Goal: Task Accomplishment & Management: Use online tool/utility

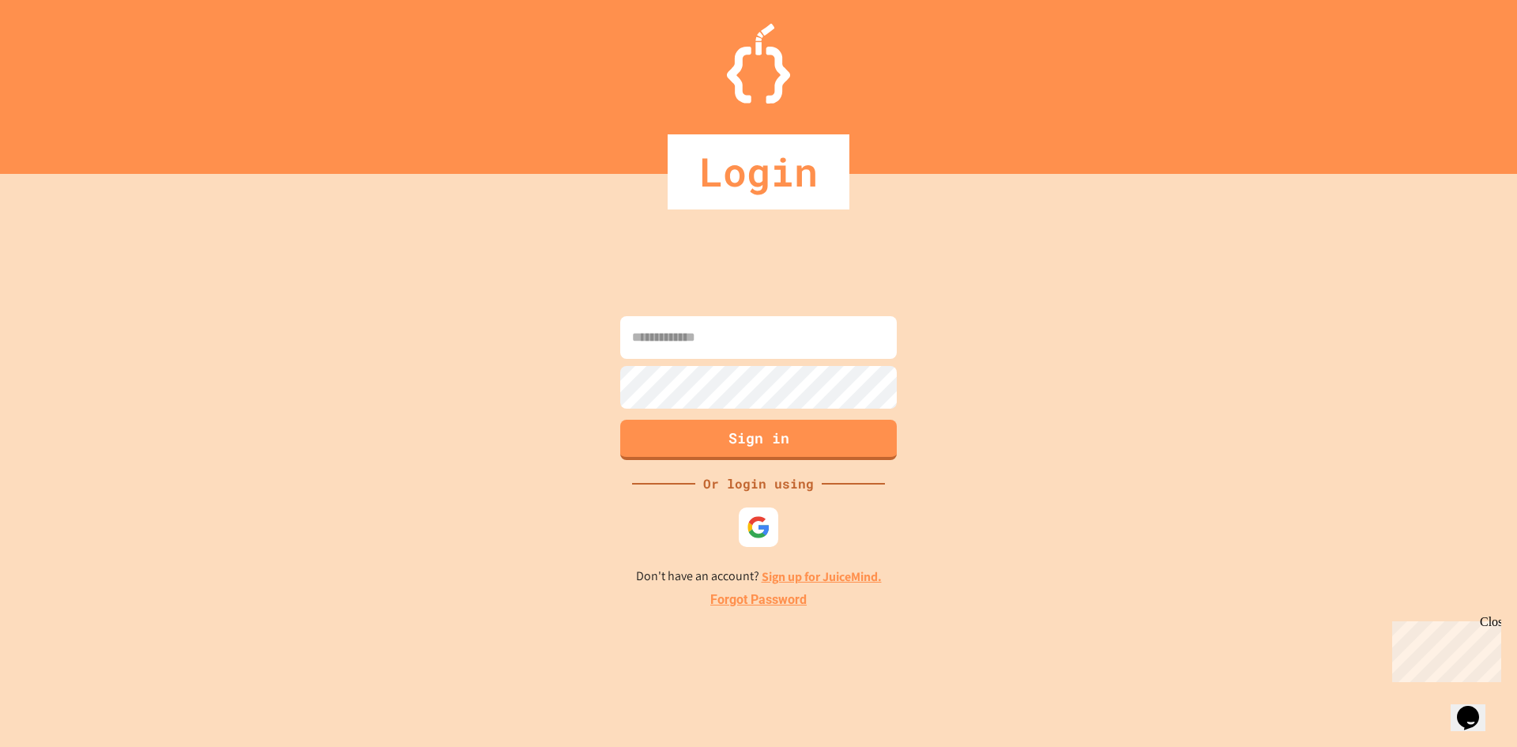
click at [762, 358] on input at bounding box center [758, 337] width 277 height 43
type input "**********"
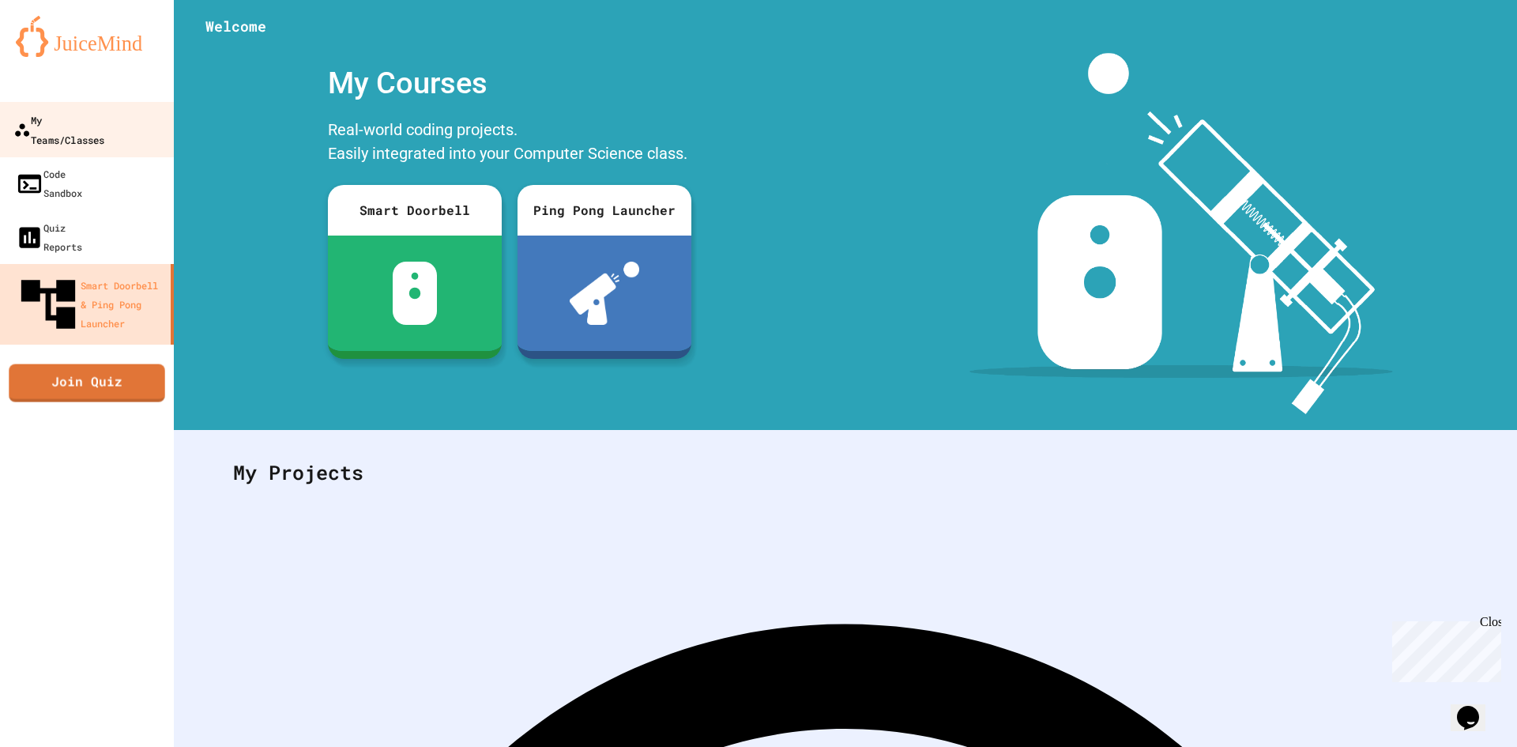
click at [130, 102] on link "My Teams/Classes" at bounding box center [87, 129] width 179 height 55
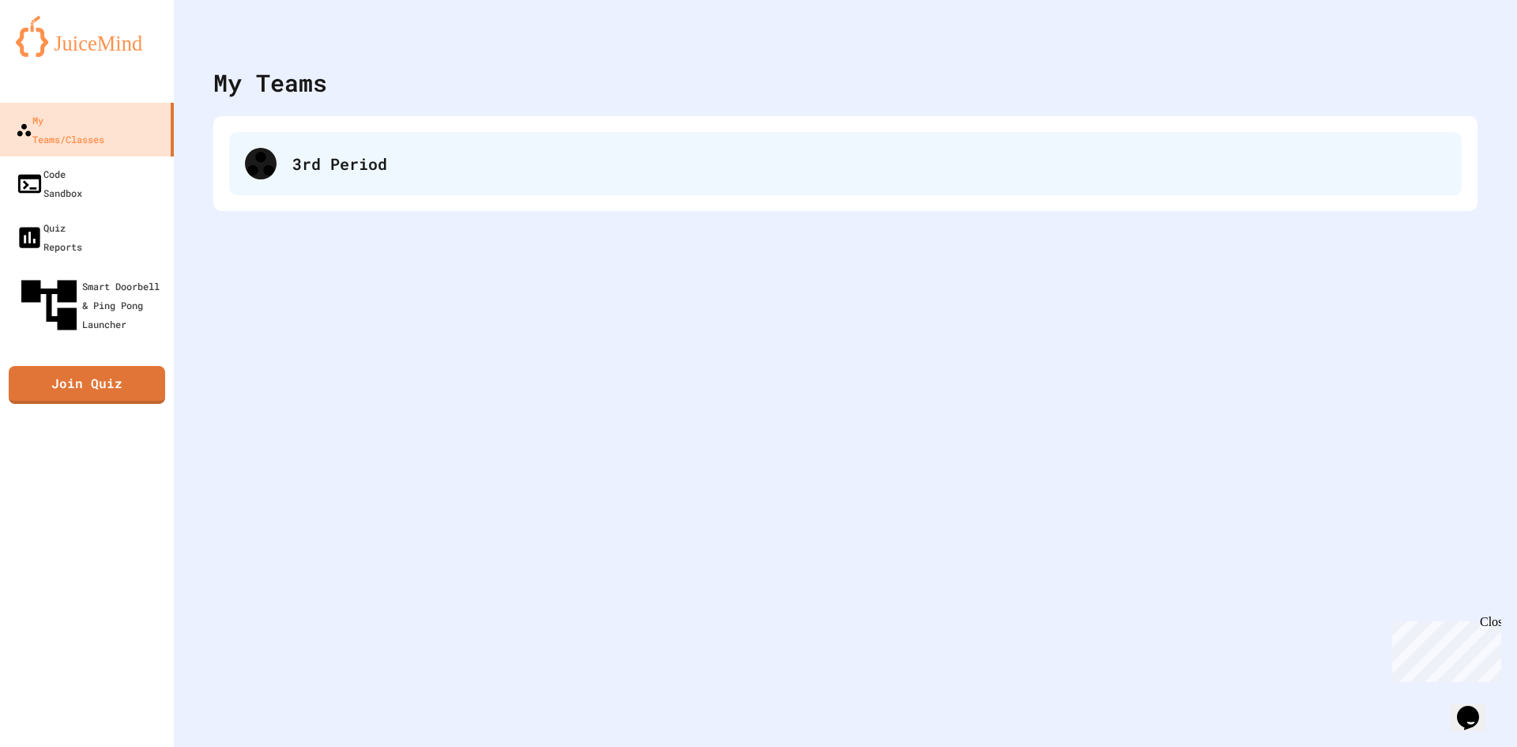
click at [472, 171] on div "3rd Period" at bounding box center [868, 164] width 1153 height 24
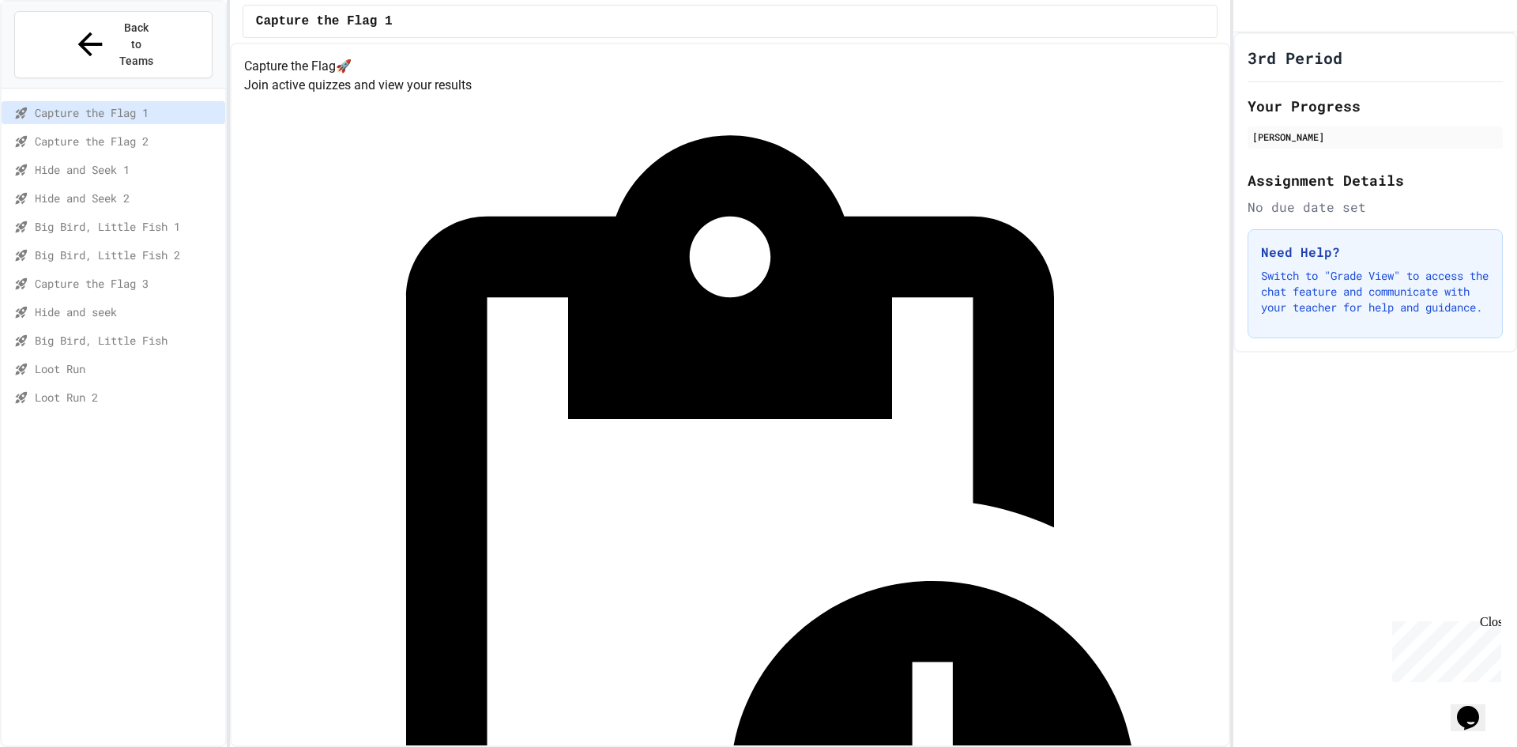
click at [185, 389] on span "Loot Run 2" at bounding box center [127, 397] width 184 height 17
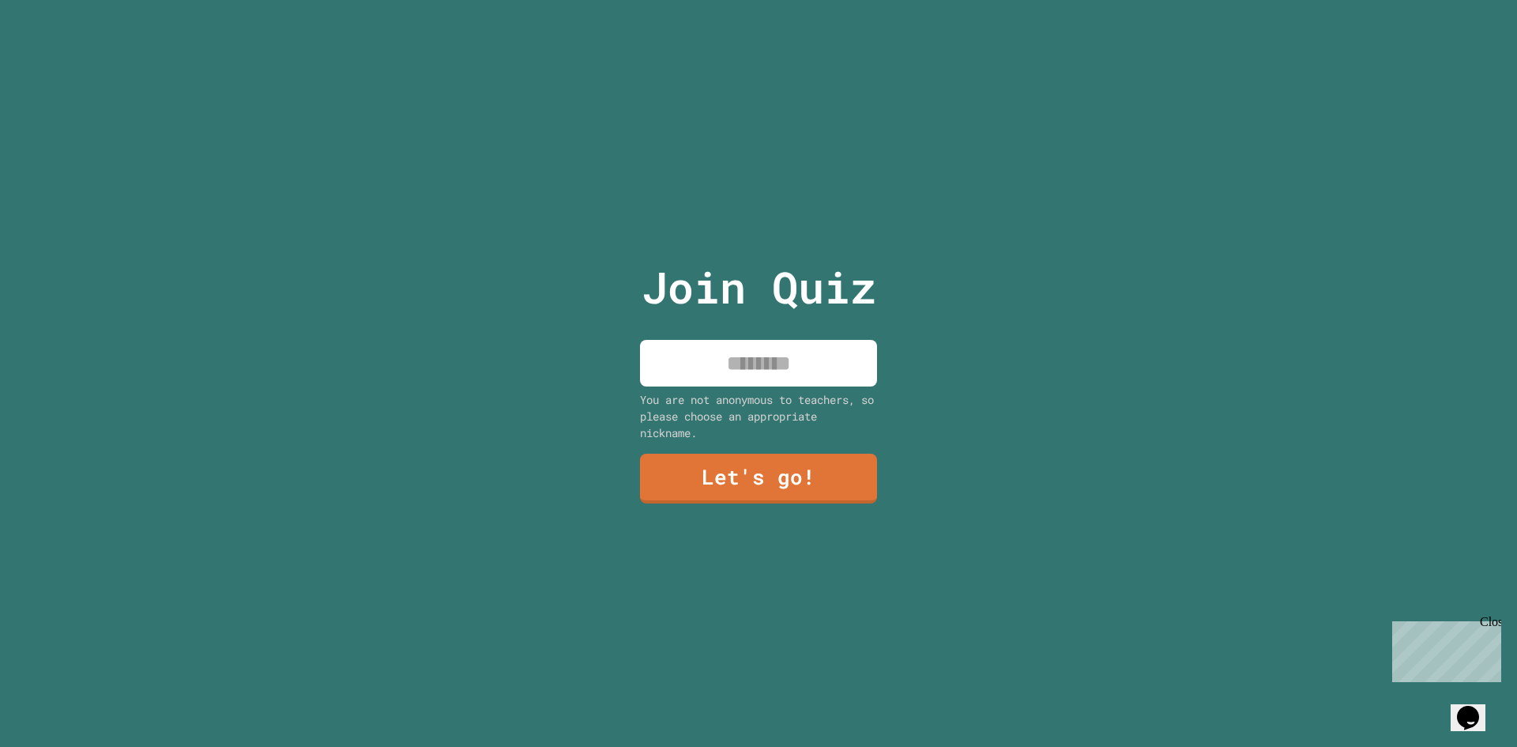
click at [768, 329] on div "Join Quiz You are not anonymous to teachers, so please choose an appropriate ni…" at bounding box center [759, 373] width 266 height 747
click at [756, 352] on input at bounding box center [758, 363] width 237 height 47
type input "****"
click at [821, 410] on div "You are not anonymous to teachers, so please choose an appropriate nickname." at bounding box center [758, 416] width 237 height 50
click at [781, 465] on link "Let's go!" at bounding box center [759, 476] width 228 height 52
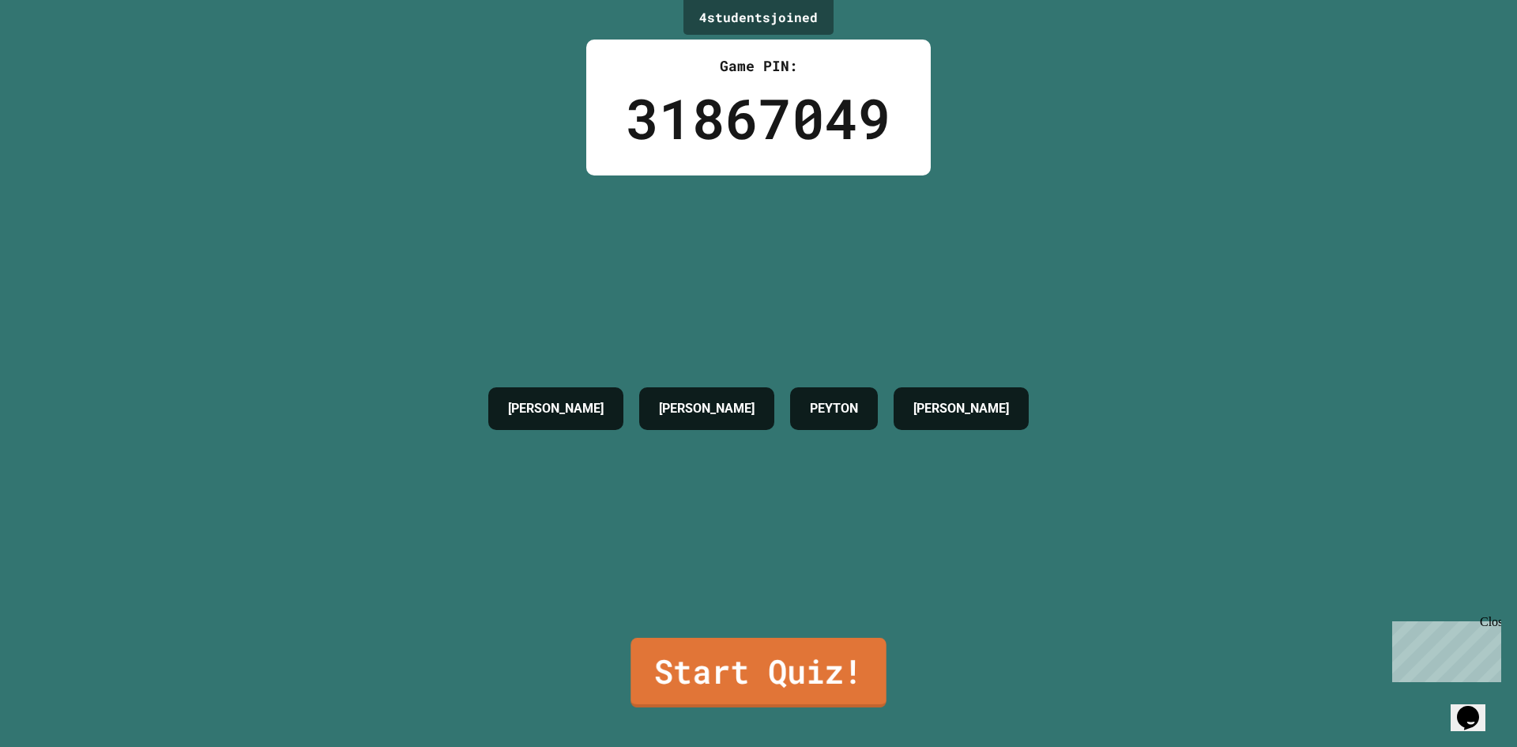
click at [763, 671] on link "Start Quiz!" at bounding box center [757, 673] width 255 height 70
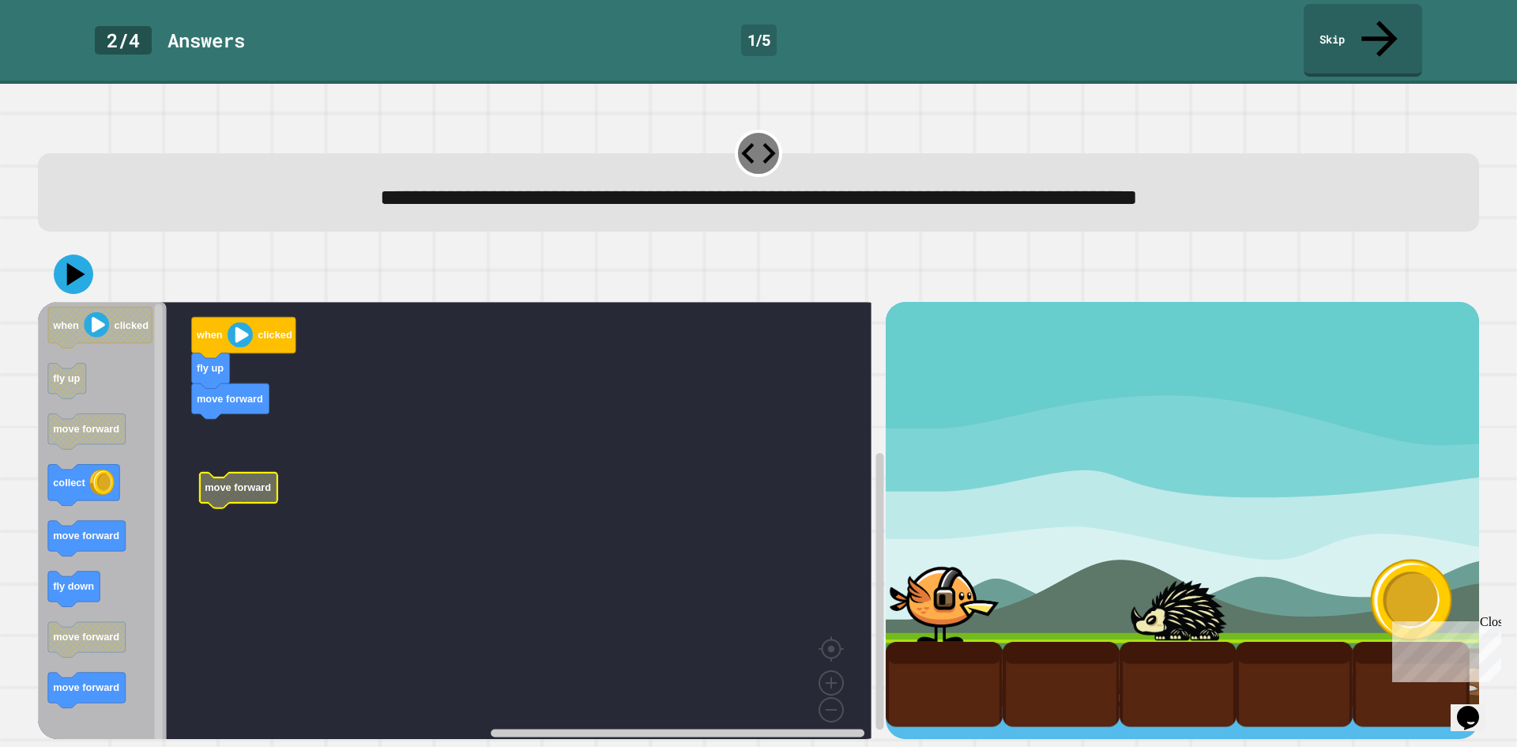
click at [297, 540] on div "when clicked fly up move forward move forward when clicked fly up move forward …" at bounding box center [462, 520] width 848 height 437
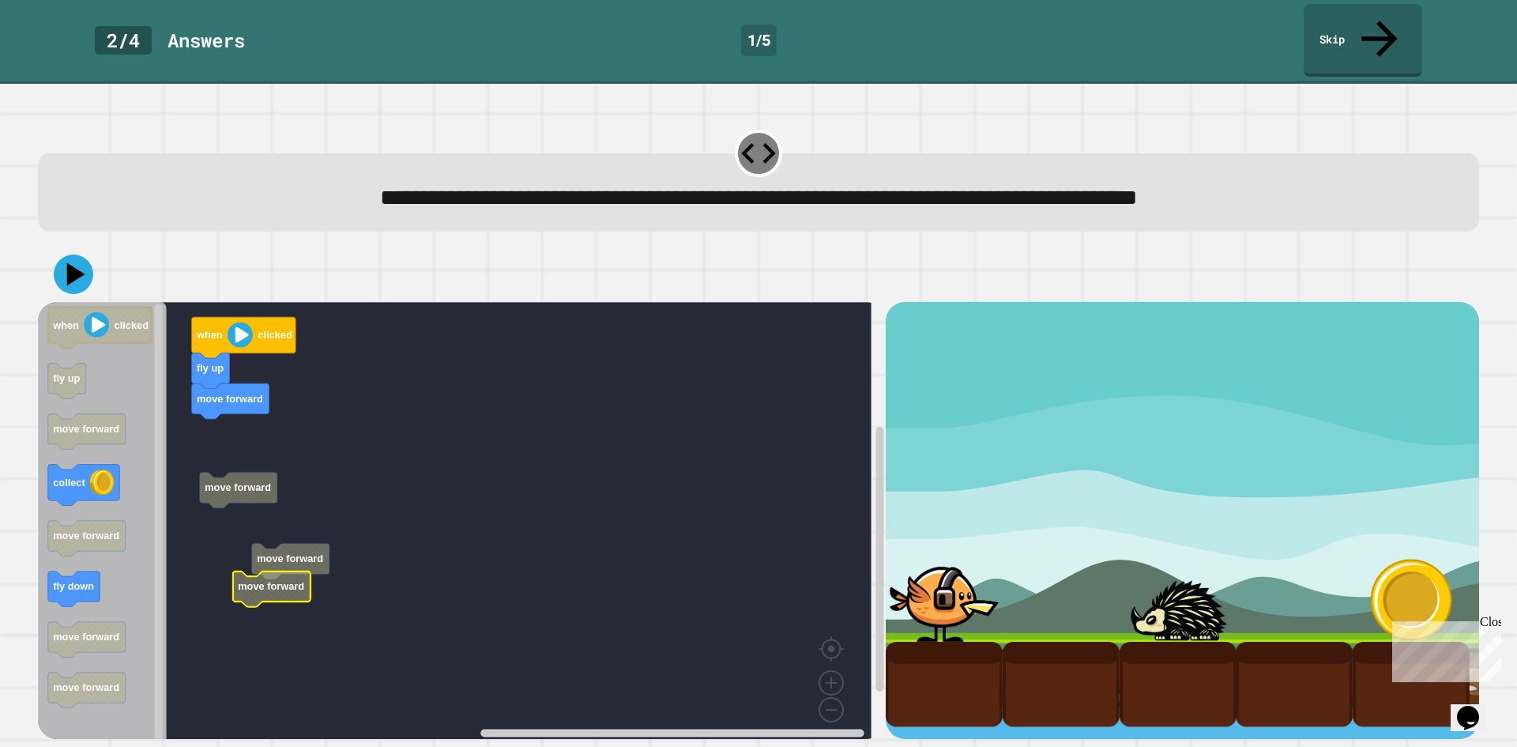
click at [312, 563] on rect "Blockly Workspace" at bounding box center [454, 526] width 833 height 448
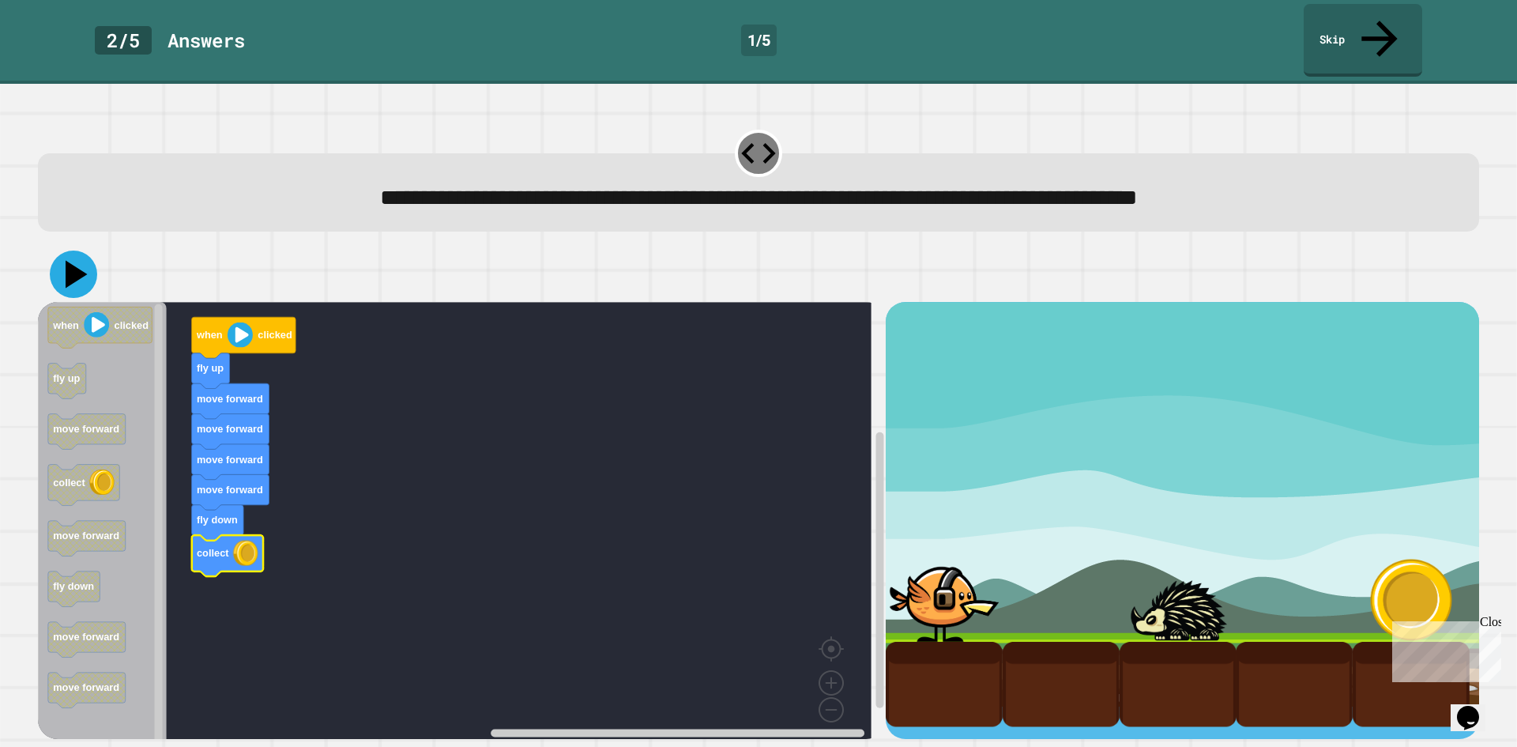
click at [78, 250] on icon at bounding box center [73, 273] width 47 height 47
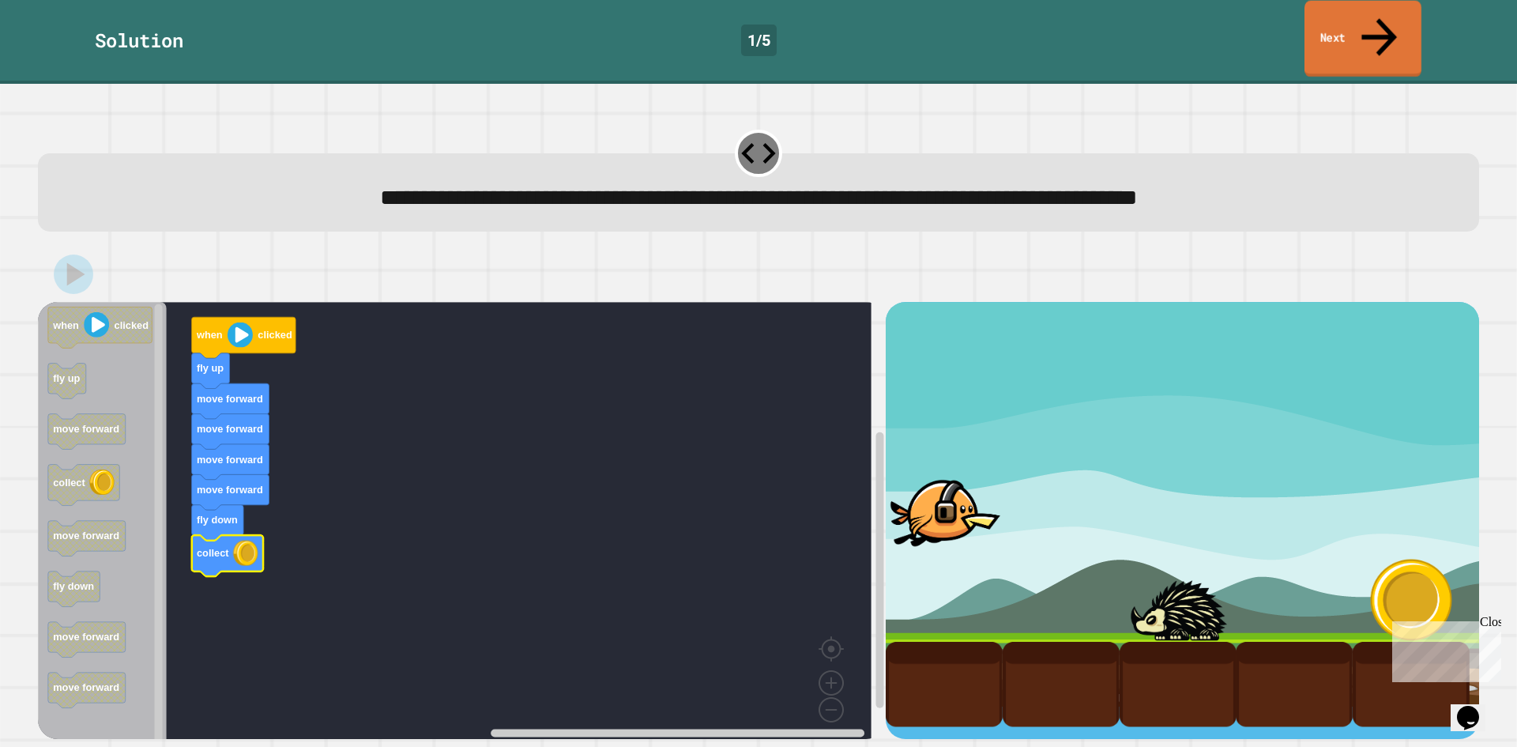
click at [1379, 29] on link "Next" at bounding box center [1362, 39] width 117 height 77
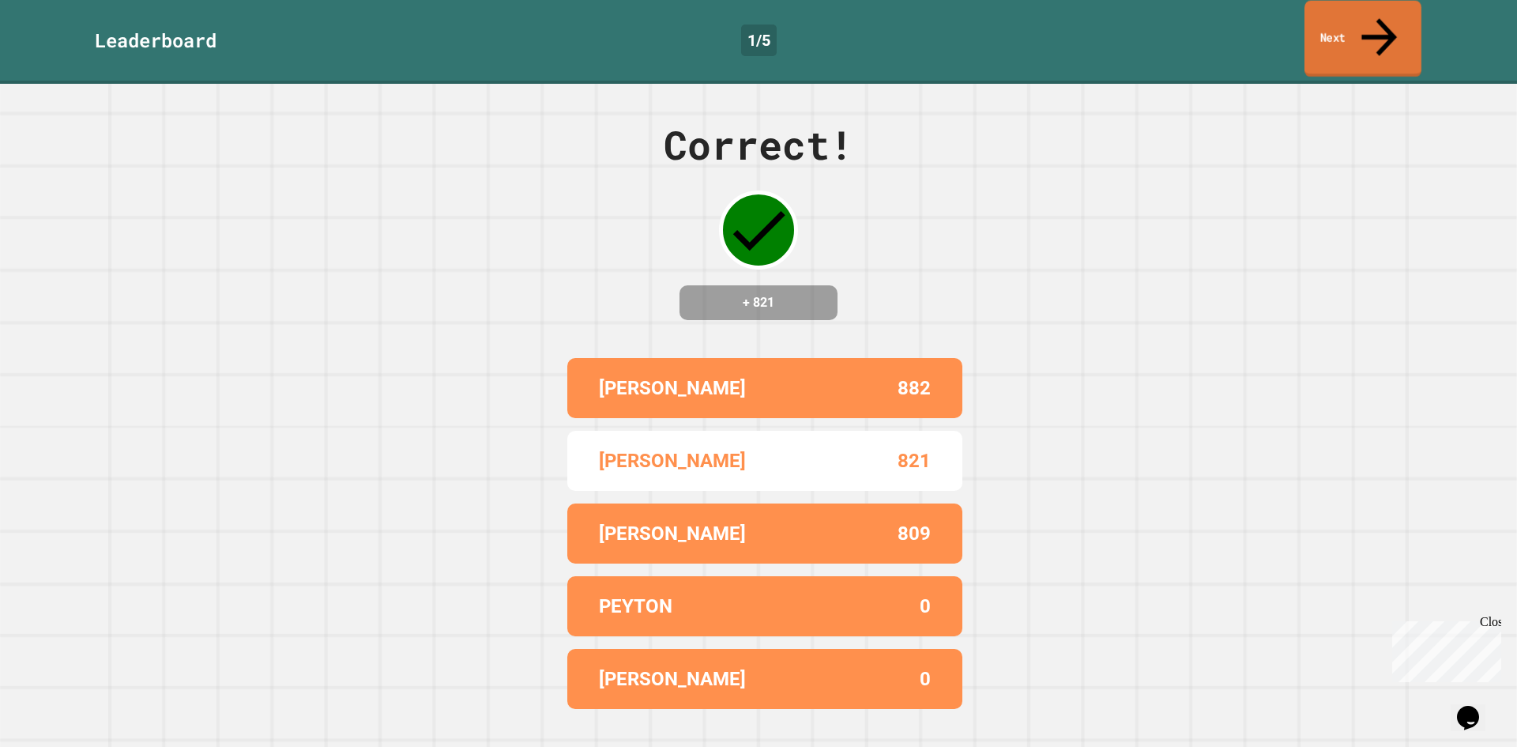
click at [1379, 29] on link "Next" at bounding box center [1362, 39] width 117 height 77
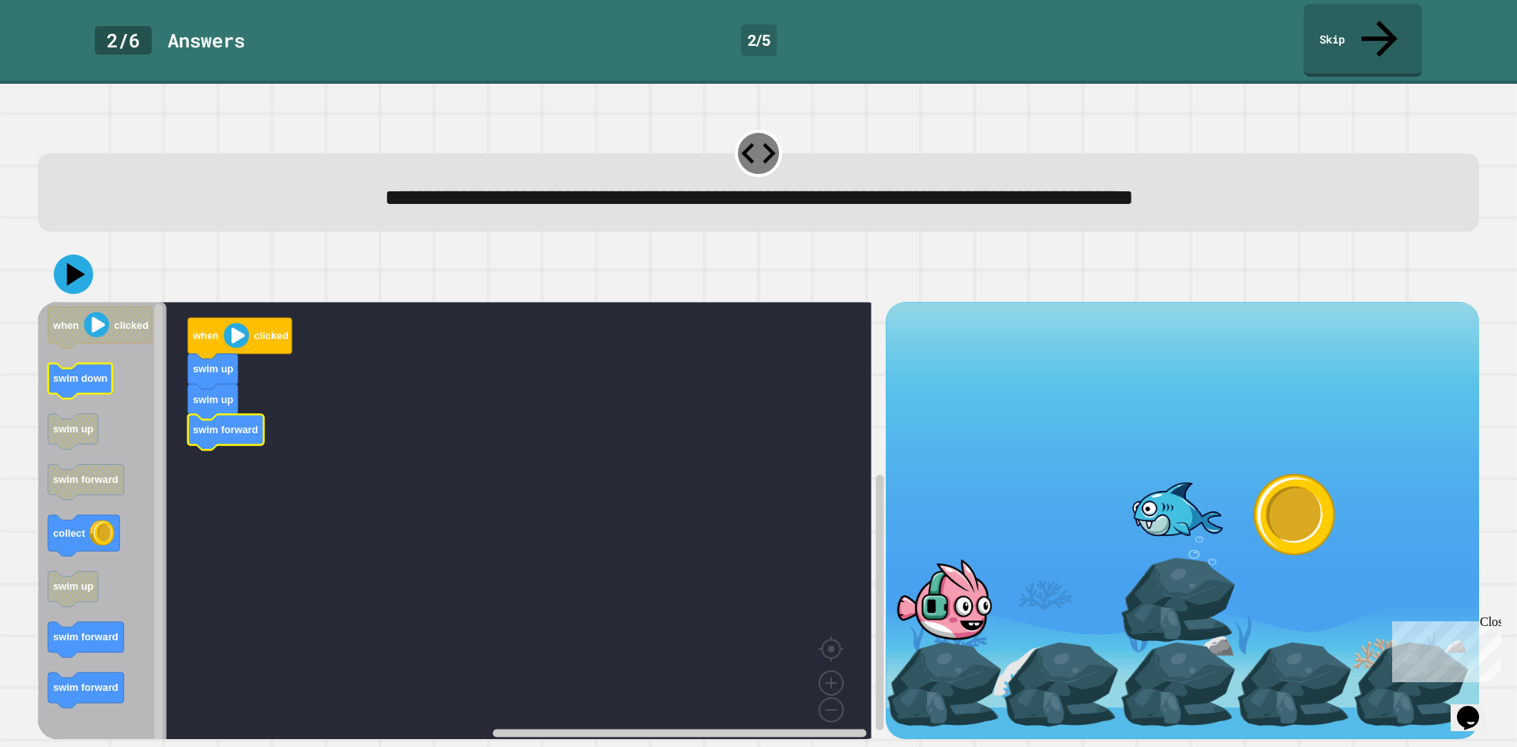
click at [85, 363] on rect "Blockly Workspace" at bounding box center [80, 381] width 64 height 36
click at [243, 483] on div "when clicked swim up swim up swim forward when clicked swim down swim up swim f…" at bounding box center [462, 520] width 848 height 437
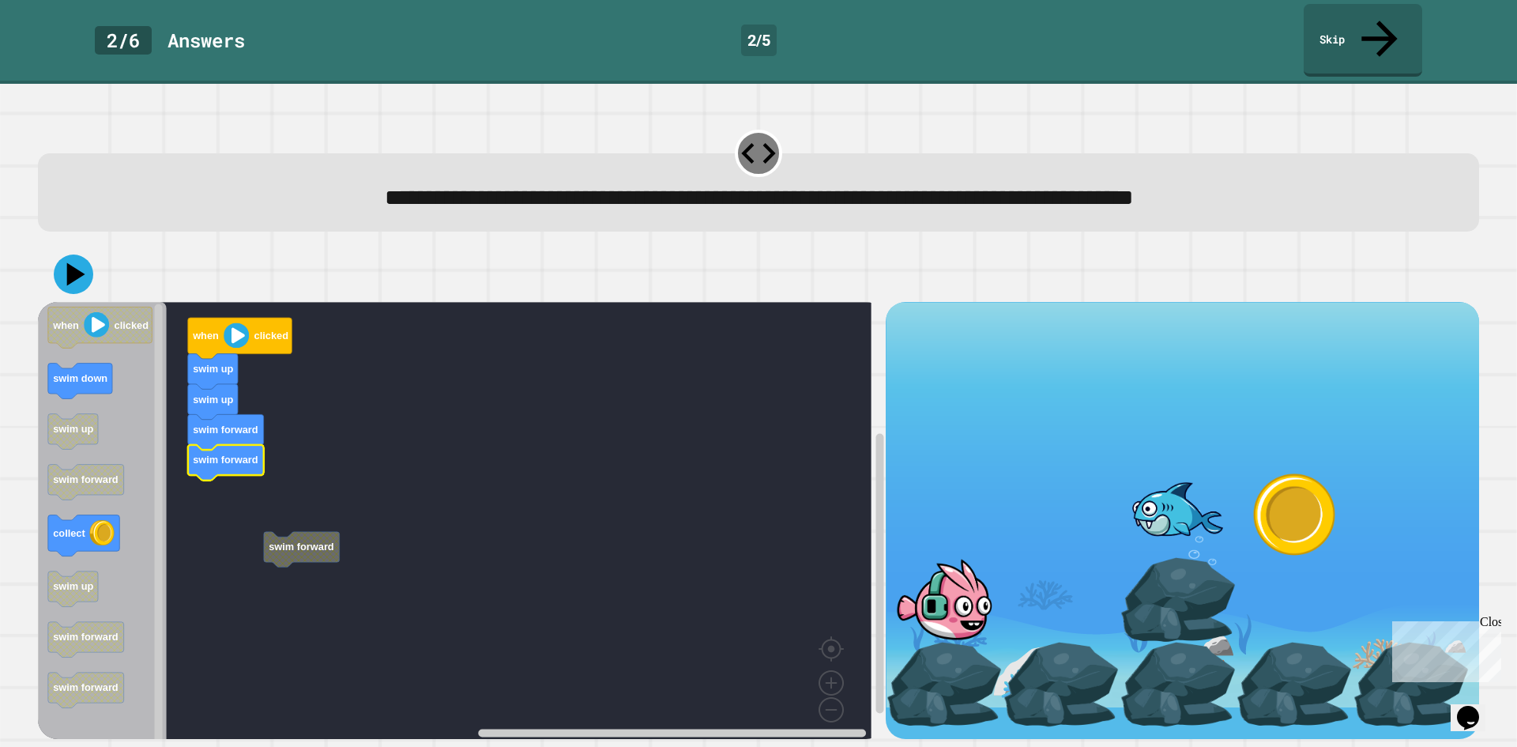
click at [307, 508] on g "swim forward when clicked swim up swim up swim forward swim forward" at bounding box center [466, 526] width 856 height 448
click at [280, 504] on g "swim forward when clicked swim up swim up swim forward swim forward" at bounding box center [466, 526] width 856 height 448
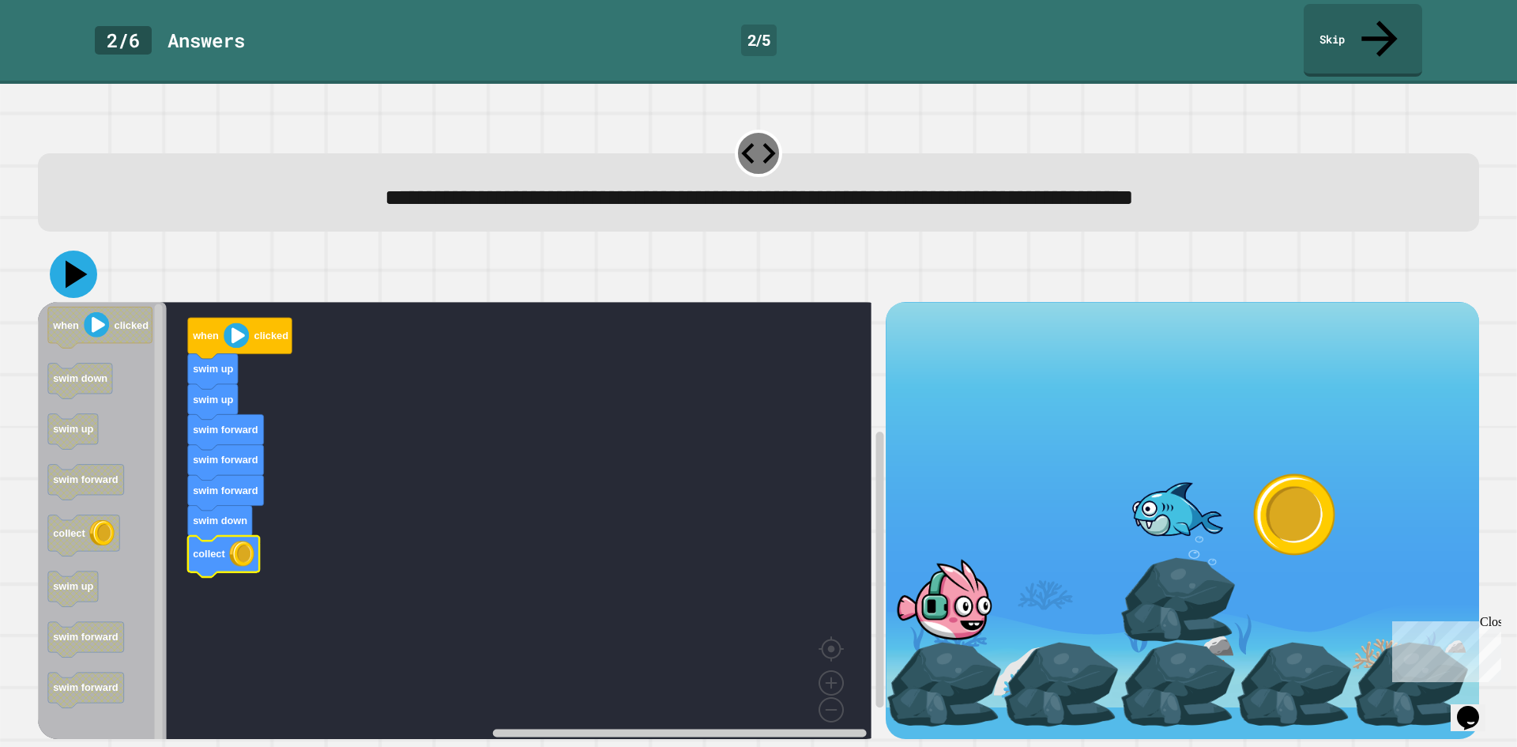
click at [77, 250] on icon at bounding box center [73, 273] width 47 height 47
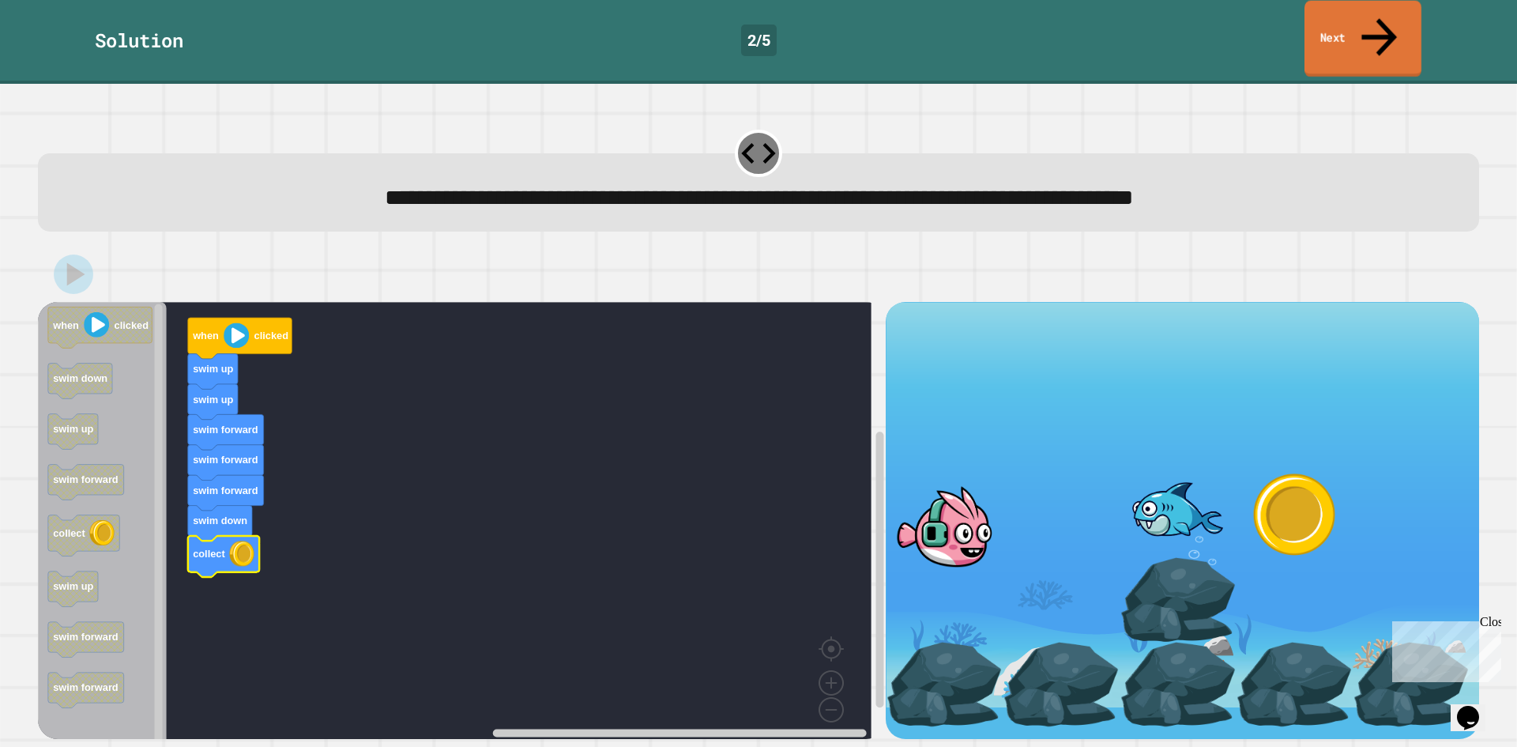
click at [1355, 14] on link "Next" at bounding box center [1362, 39] width 117 height 77
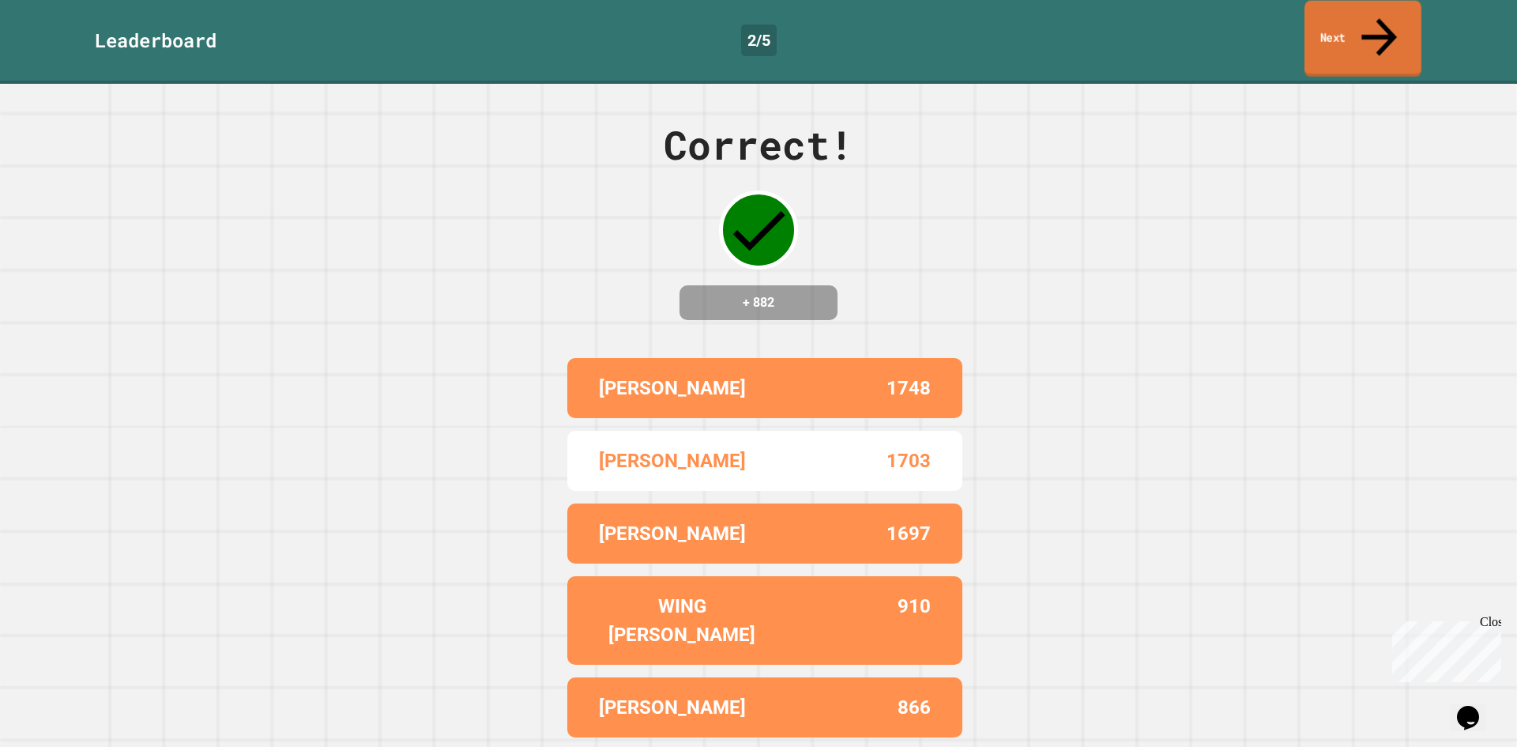
click at [1355, 14] on link "Next" at bounding box center [1362, 39] width 117 height 77
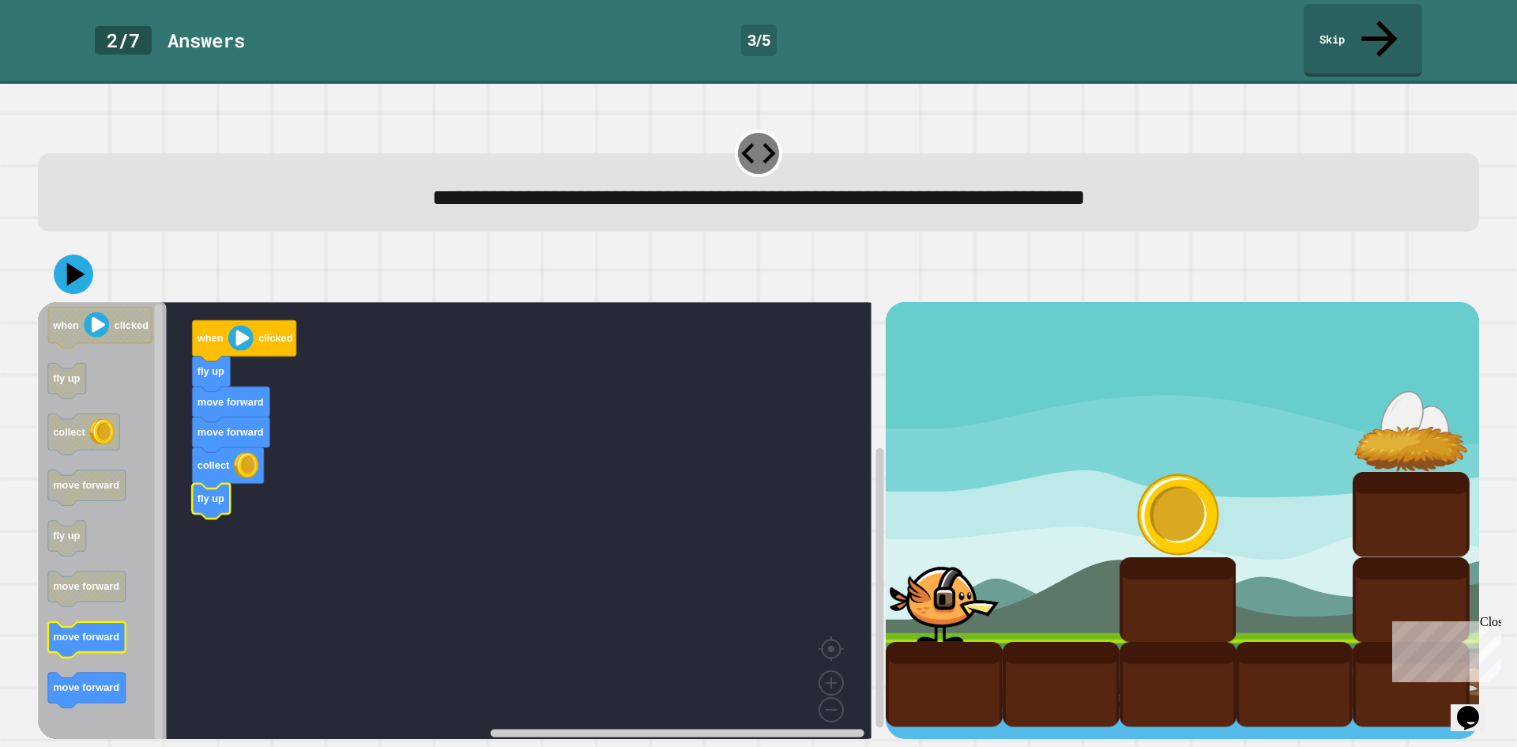
click at [100, 620] on icon "when clicked fly up collect move forward fly up move forward move forward move …" at bounding box center [102, 526] width 129 height 448
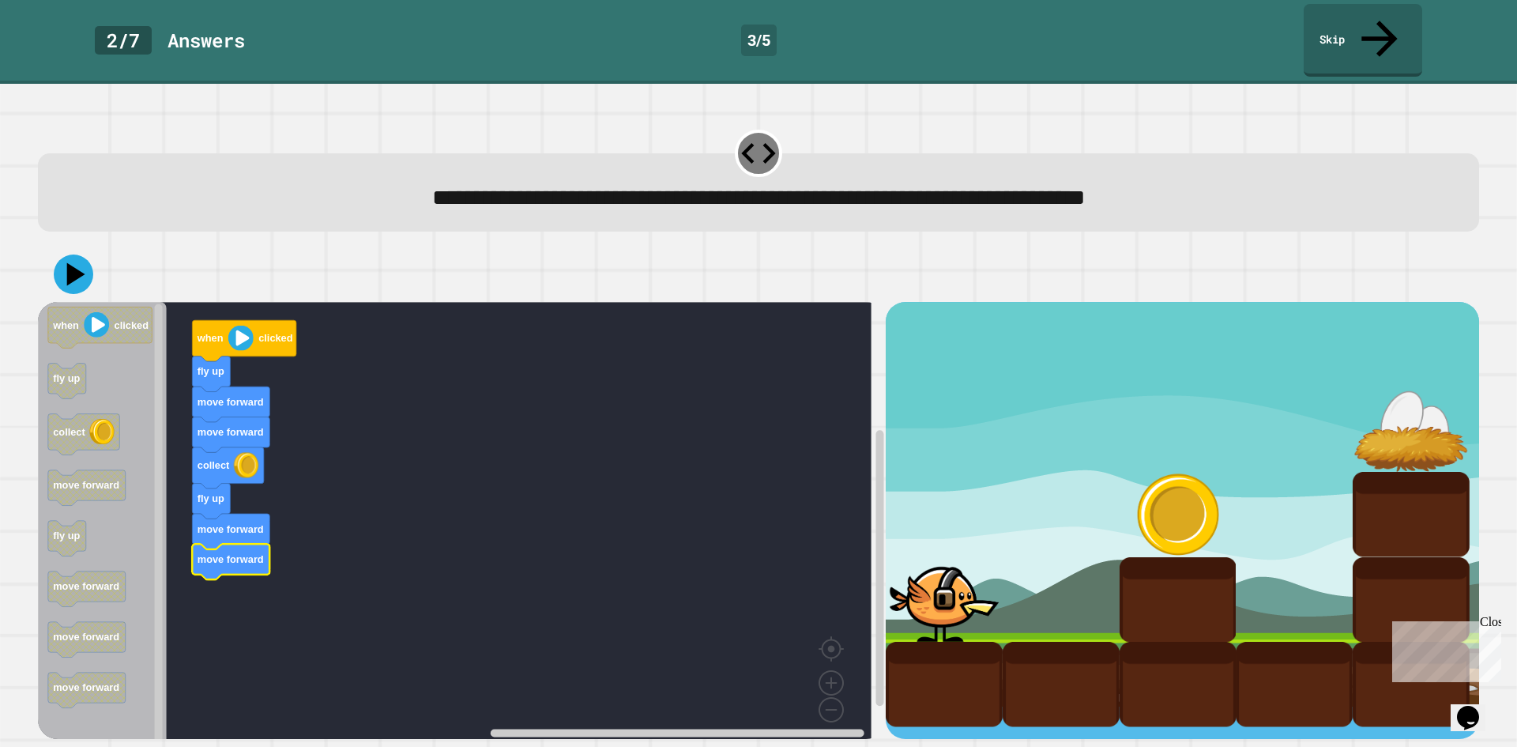
click at [86, 255] on icon at bounding box center [74, 274] width 40 height 40
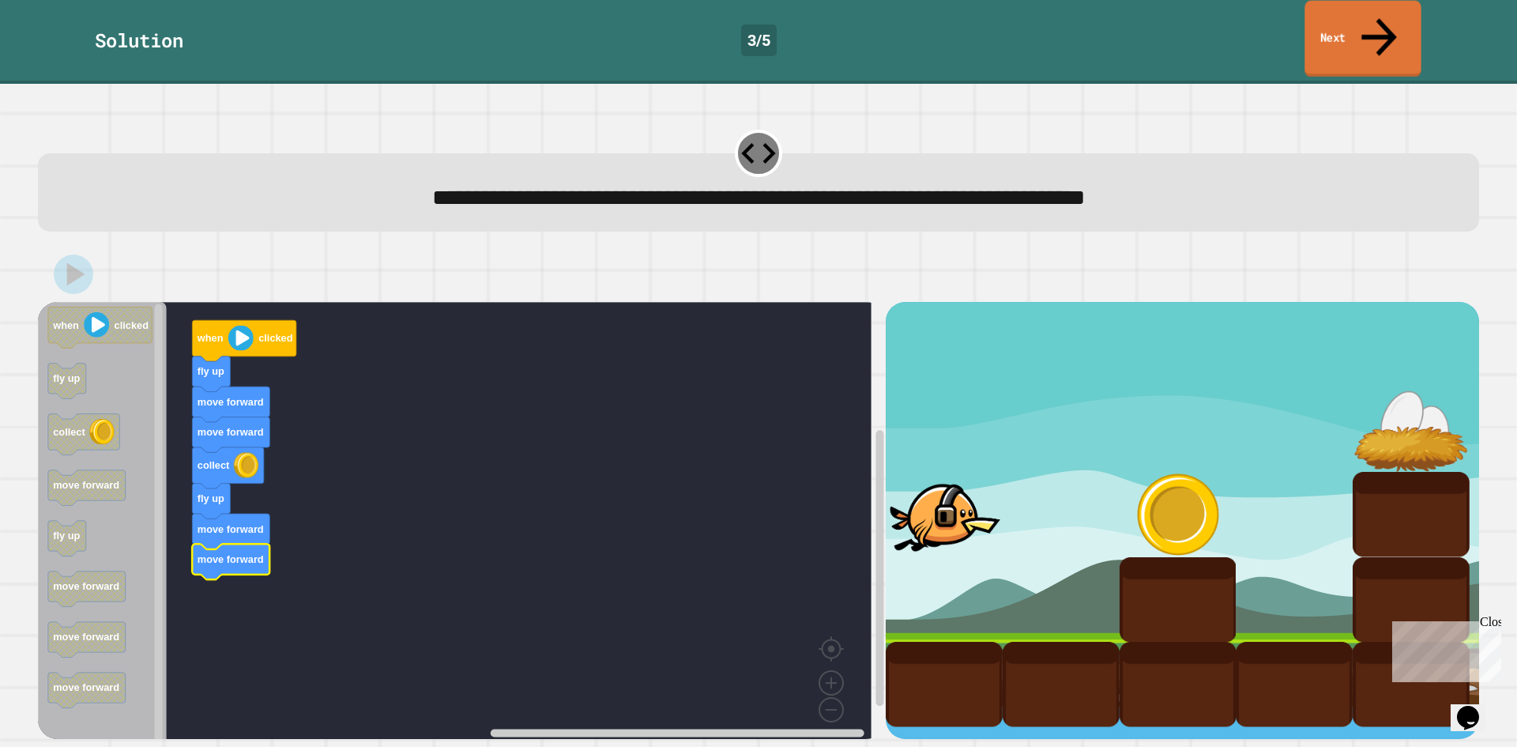
click at [1360, 20] on link "Next" at bounding box center [1362, 39] width 116 height 77
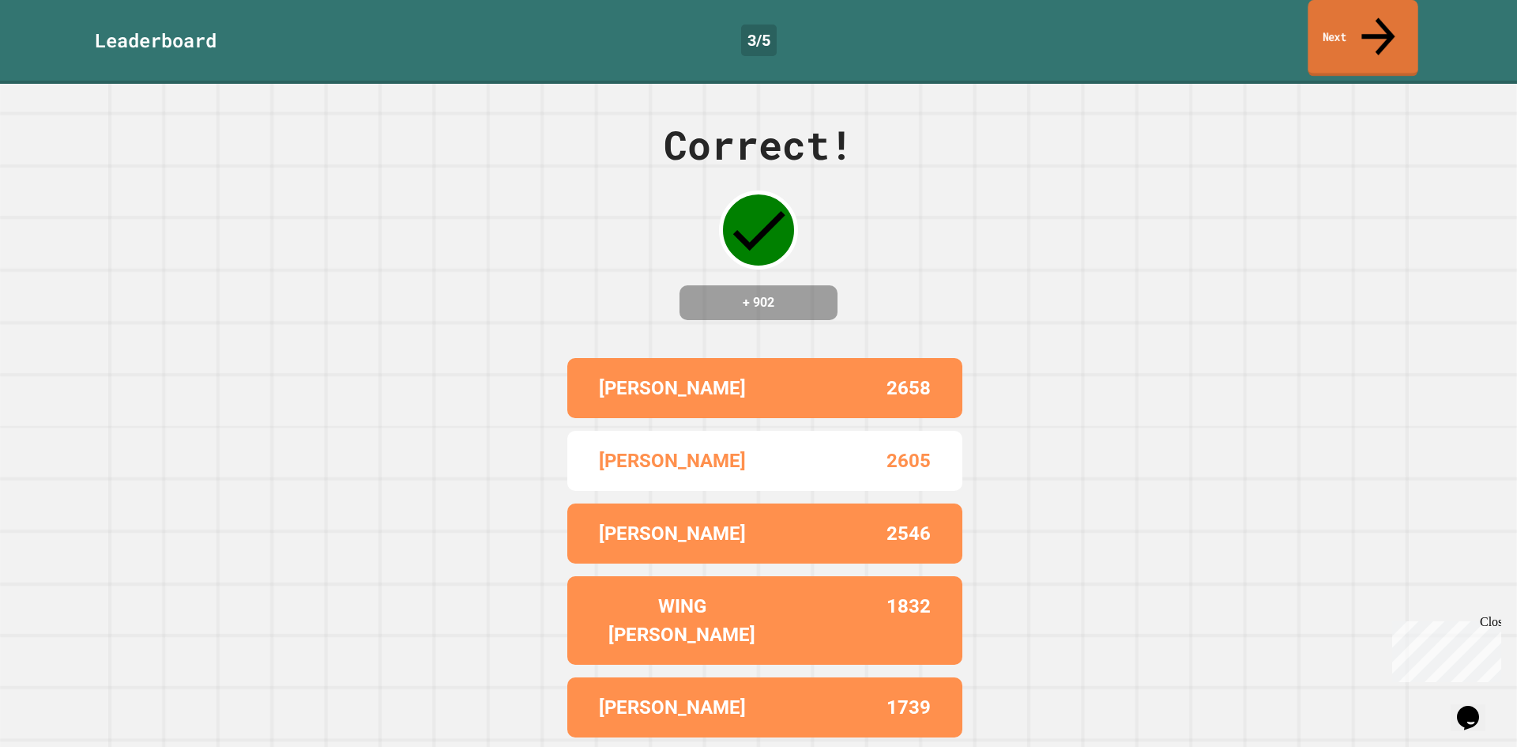
click at [1360, 20] on link "Next" at bounding box center [1363, 38] width 110 height 77
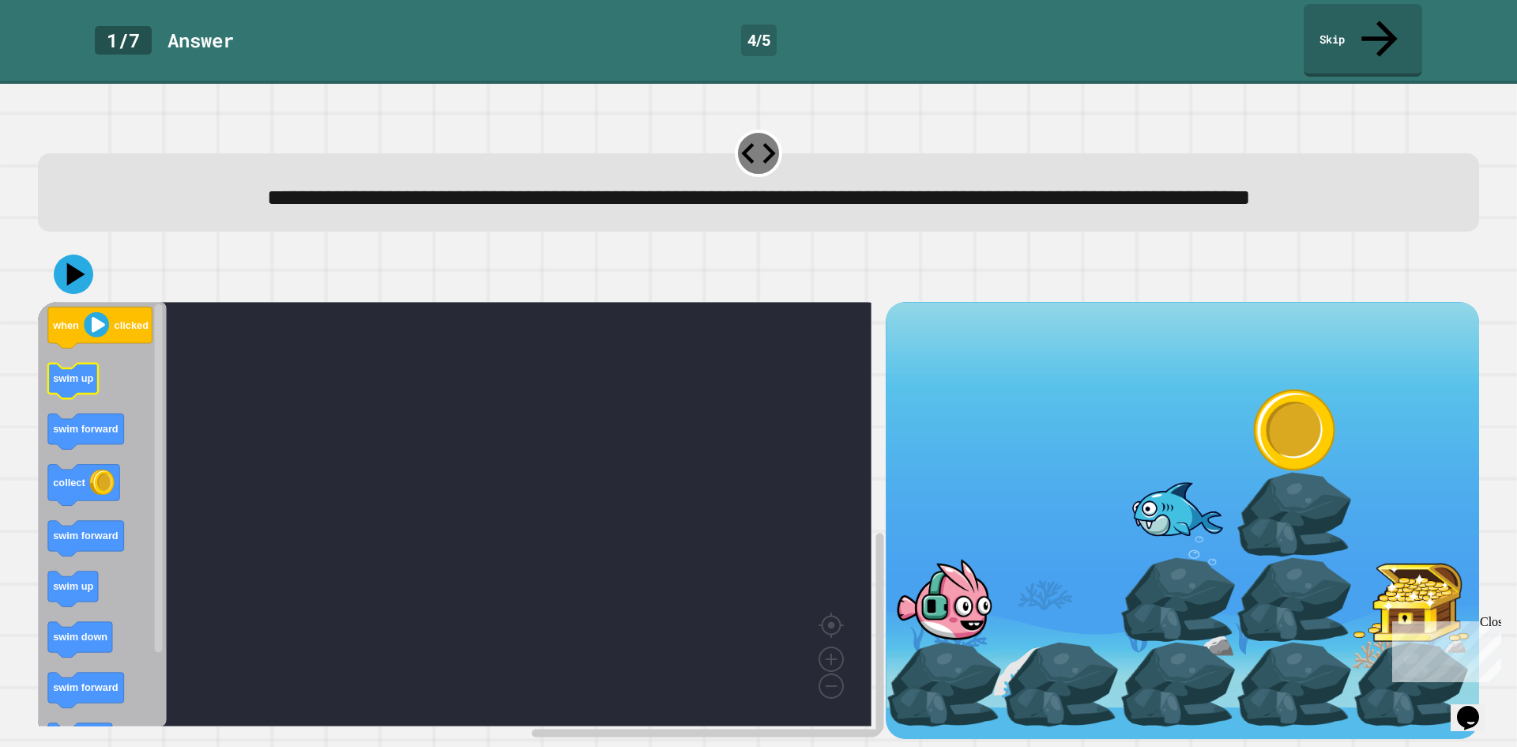
click at [90, 382] on text "swim up" at bounding box center [73, 379] width 40 height 12
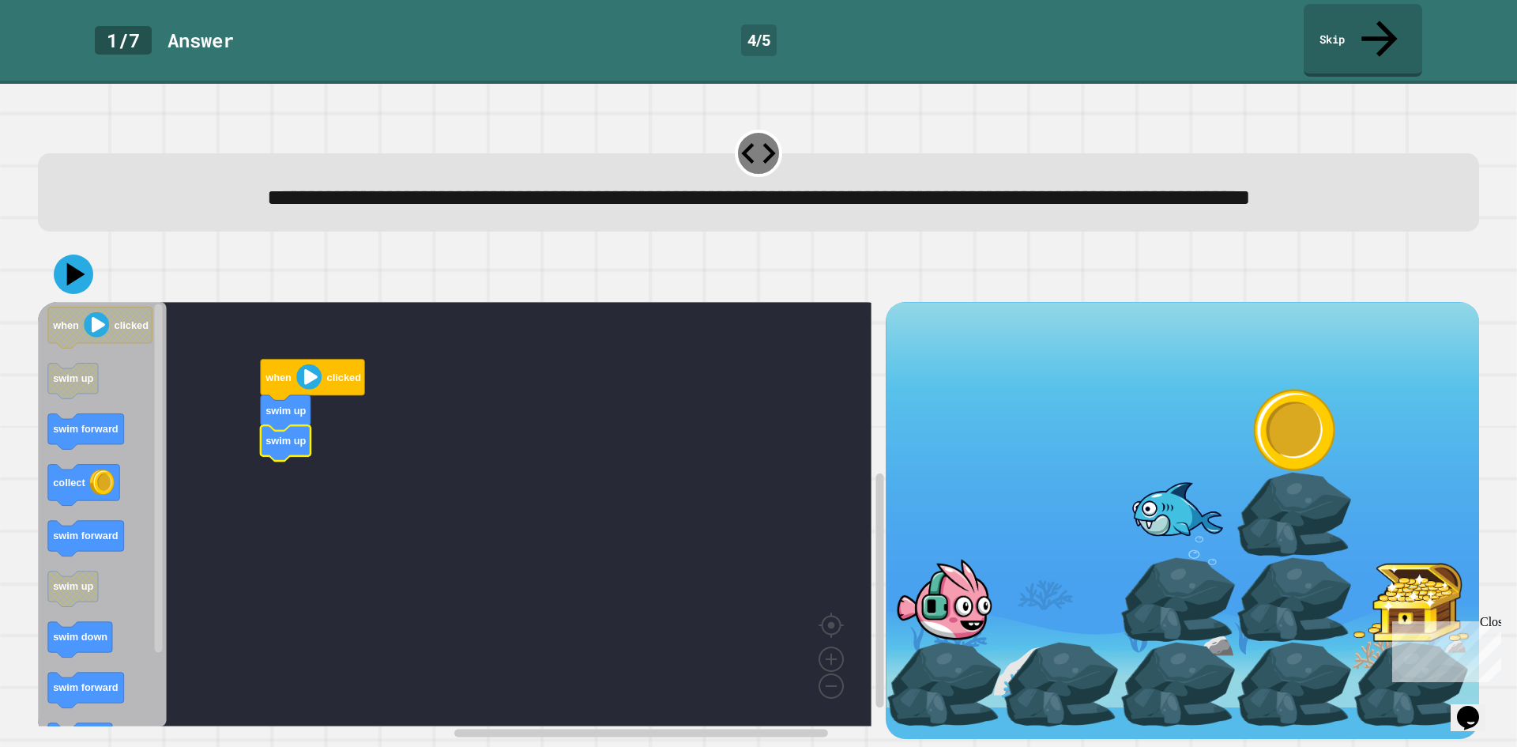
scroll to position [13, 0]
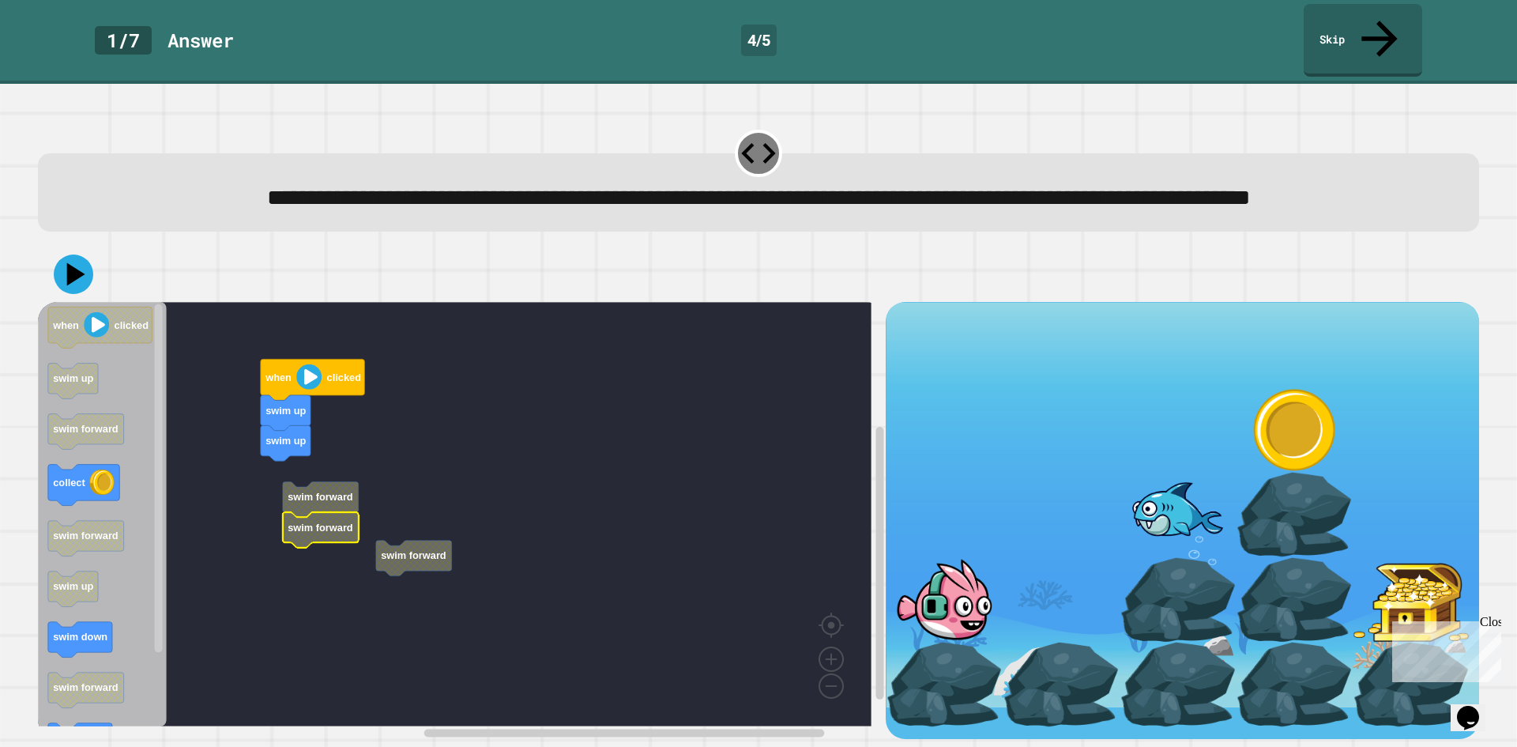
click at [445, 551] on g "when clicked swim up swim up swim forward swim forward swim forward" at bounding box center [466, 514] width 856 height 424
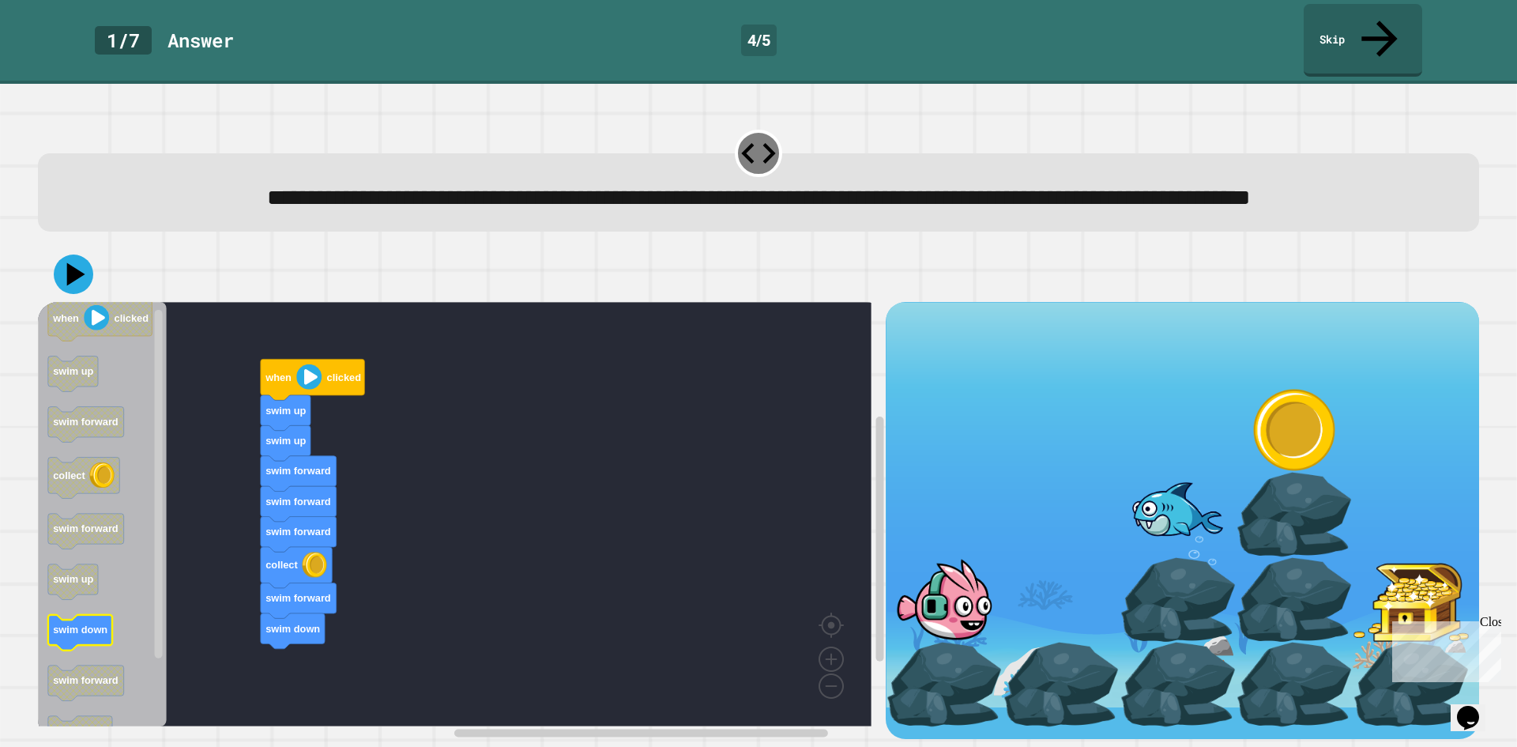
click at [333, 630] on div "when clicked swim up swim up swim forward swim forward swim forward collect swi…" at bounding box center [462, 520] width 848 height 437
click at [68, 267] on icon at bounding box center [77, 275] width 22 height 28
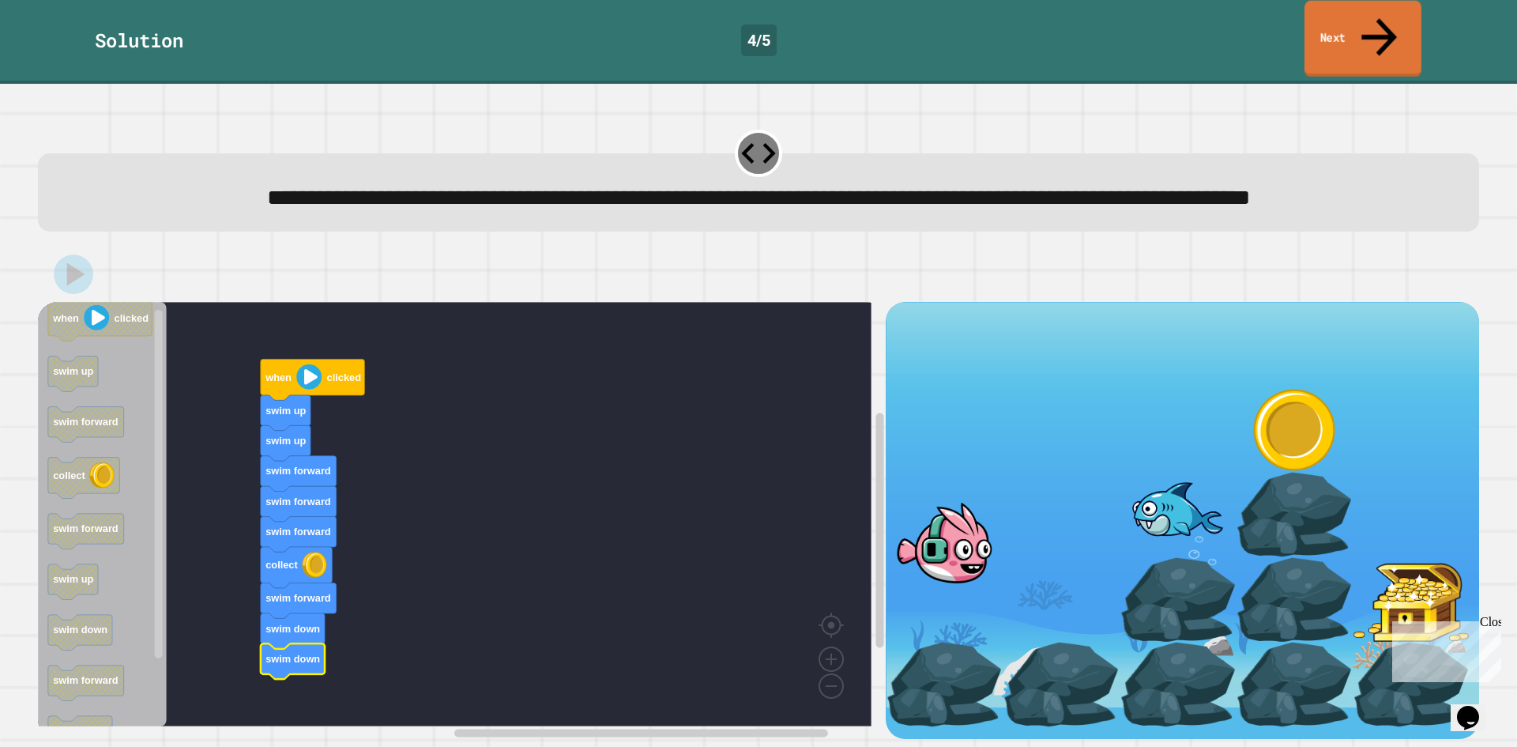
click at [1389, 32] on link "Next" at bounding box center [1362, 39] width 117 height 77
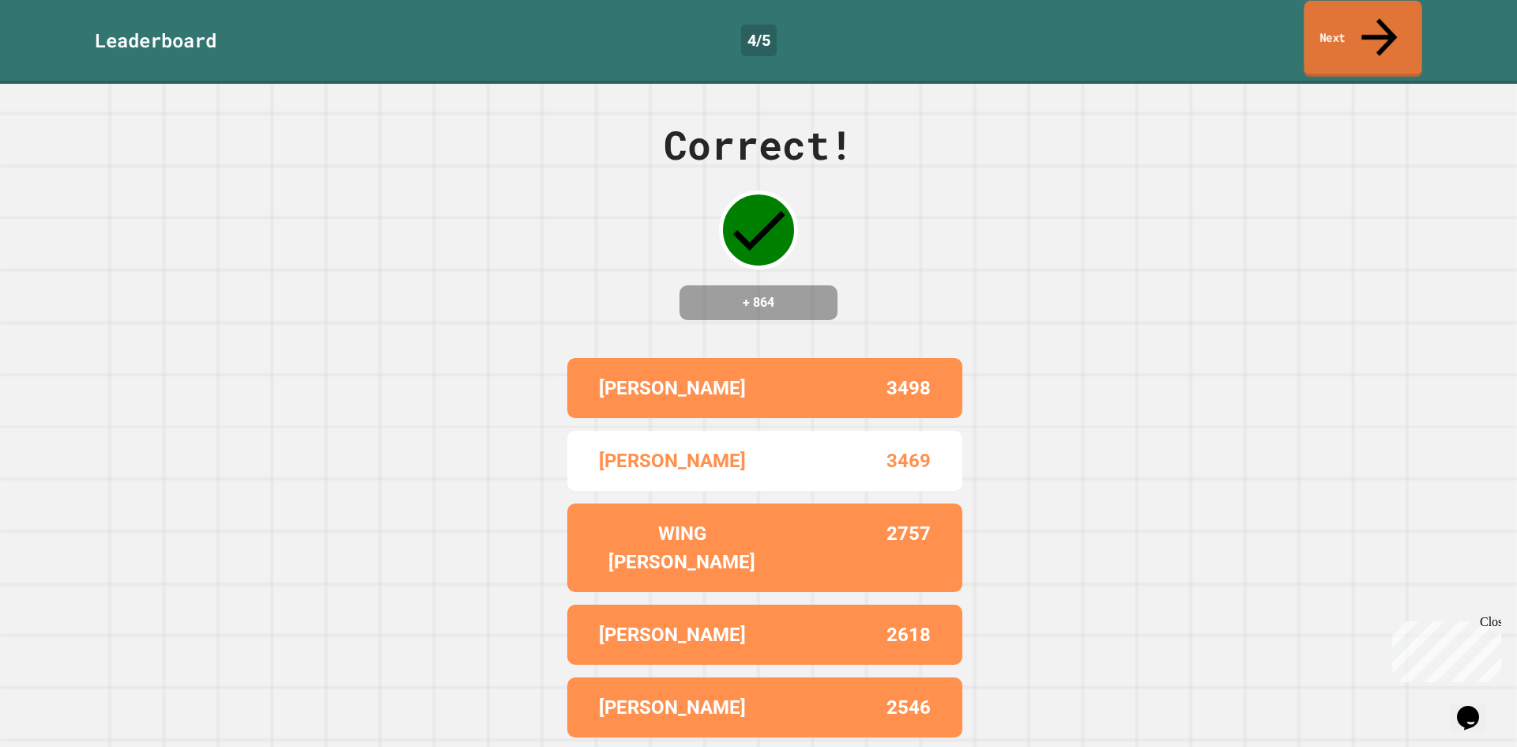
click at [1389, 32] on link "Next" at bounding box center [1363, 39] width 118 height 77
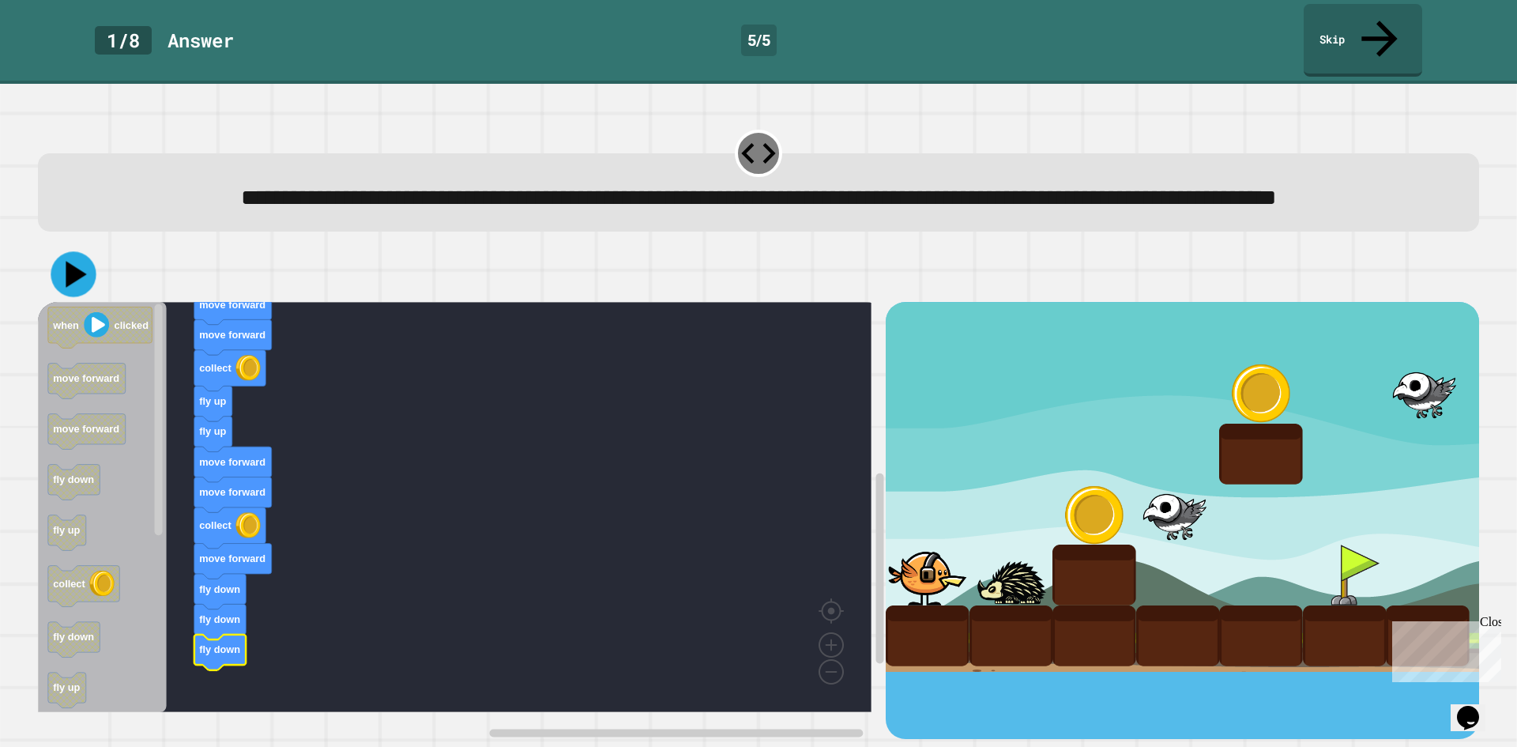
click at [64, 289] on icon at bounding box center [73, 274] width 45 height 45
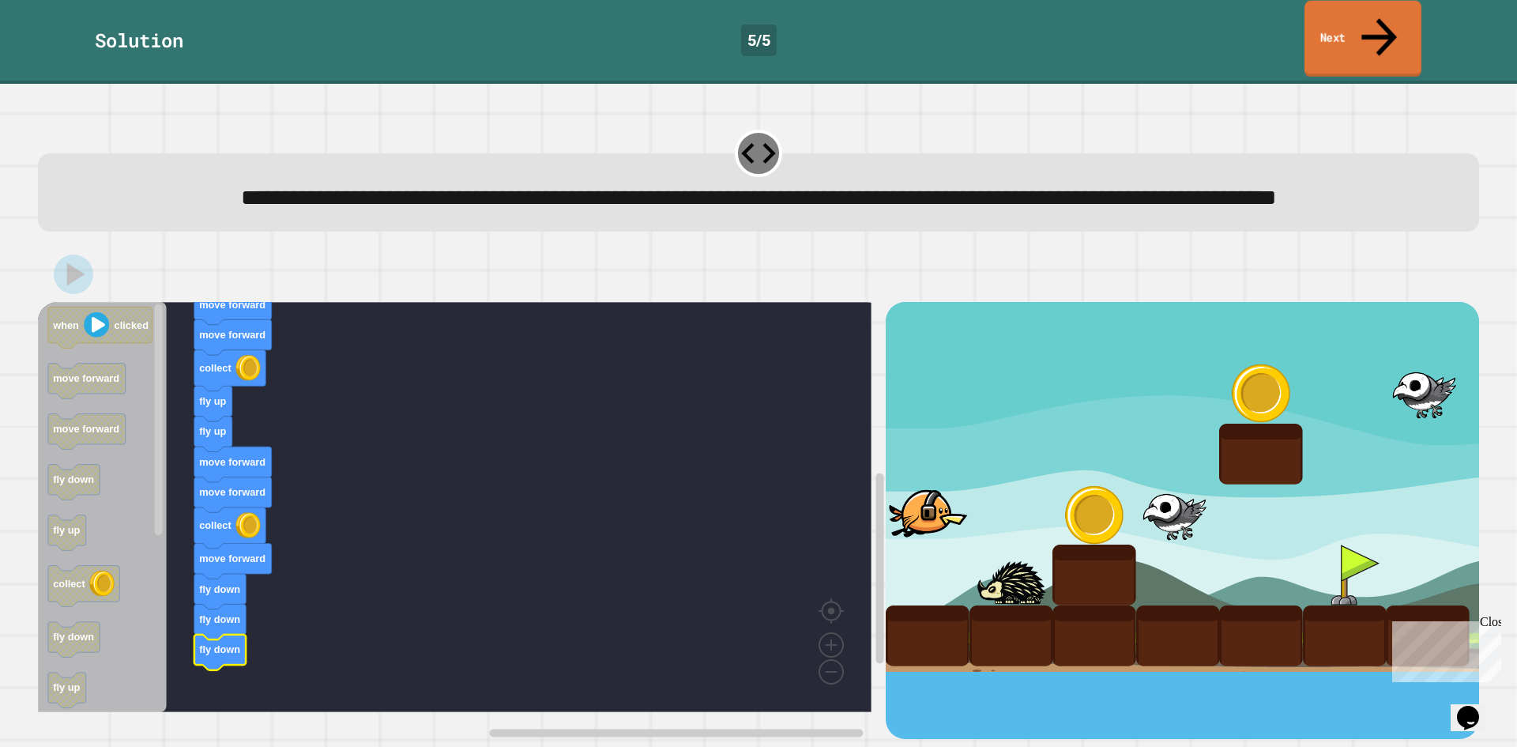
drag, startPoint x: 1371, startPoint y: 33, endPoint x: 1371, endPoint y: 43, distance: 9.5
click at [1371, 43] on div "Solution 5 / 5 Next" at bounding box center [758, 42] width 1517 height 84
click at [1380, 26] on icon at bounding box center [1377, 36] width 49 height 56
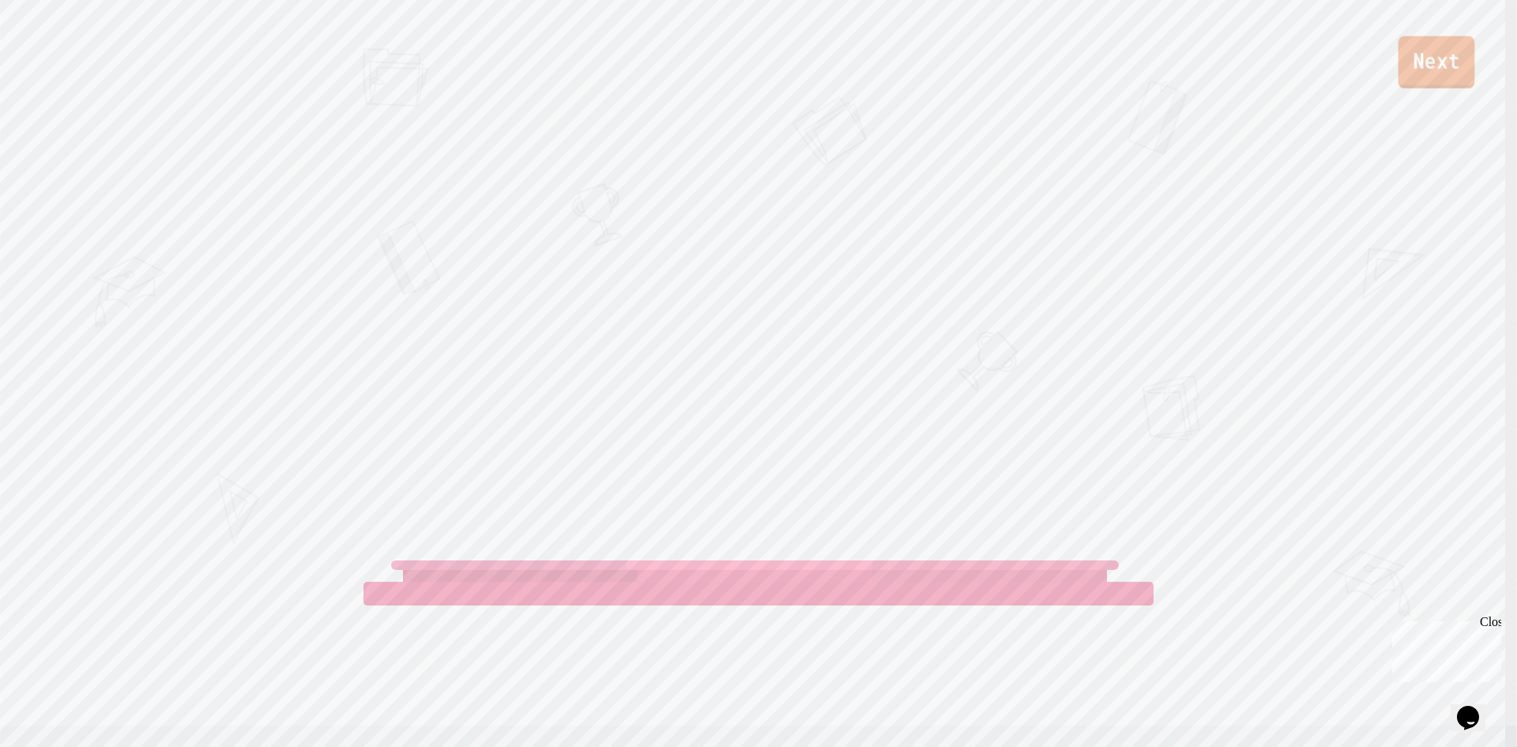
click at [1419, 66] on link "Next" at bounding box center [1436, 62] width 77 height 52
